Goal: Navigation & Orientation: Find specific page/section

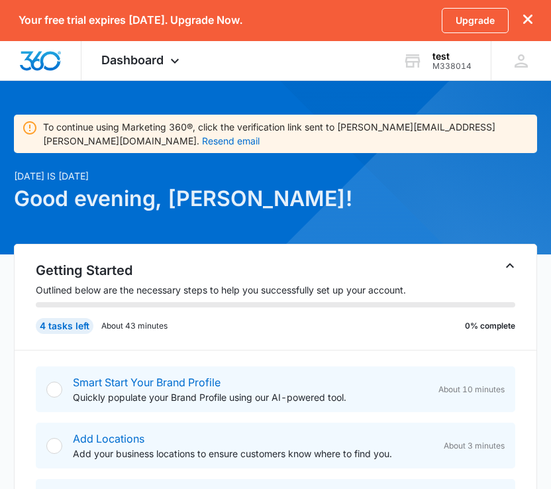
scroll to position [24, 0]
click at [372, 229] on div "[DATE] is [DATE] Good evening, [PERSON_NAME]!" at bounding box center [275, 206] width 523 height 75
click at [52, 449] on div at bounding box center [54, 446] width 16 height 16
click at [52, 405] on div "Smart Start Your Brand Profile Quickly populate your Brand Profile using our AI…" at bounding box center [276, 389] width 480 height 46
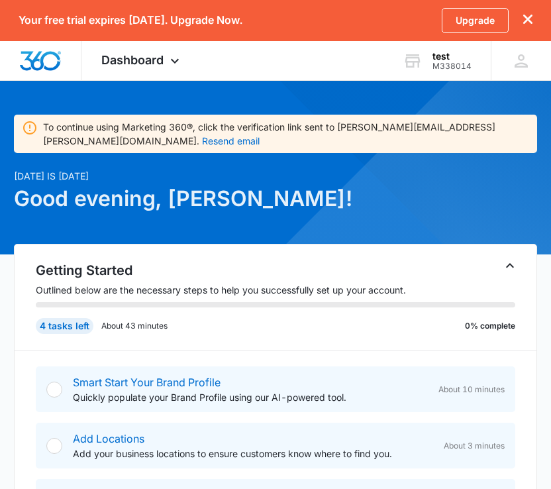
click at [48, 392] on div "Smart Start Your Brand Profile Quickly populate your Brand Profile using our AI…" at bounding box center [276, 389] width 480 height 46
click at [48, 392] on div at bounding box center [54, 390] width 16 height 16
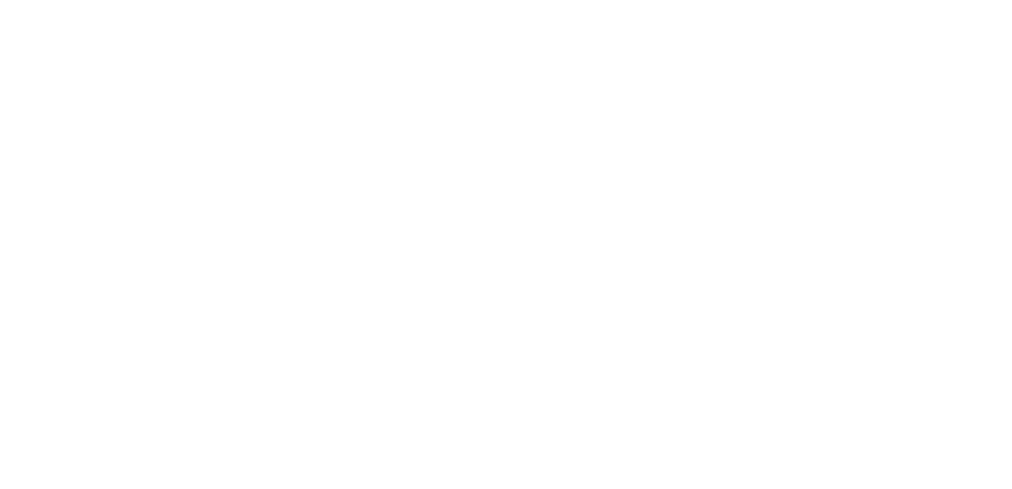
click at [0, 0] on div "Sign in to your Marketing 360® account Forgot Password? Sign In OR Sign in with…" at bounding box center [0, 0] width 0 height 0
click at [0, 0] on html "Sign in to your Marketing 360® account Forgot Password? Sign In OR" at bounding box center [506, 0] width 1012 height 0
click at [0, 0] on img at bounding box center [0, 0] width 0 height 0
